Goal: Connect with others: Connect with others

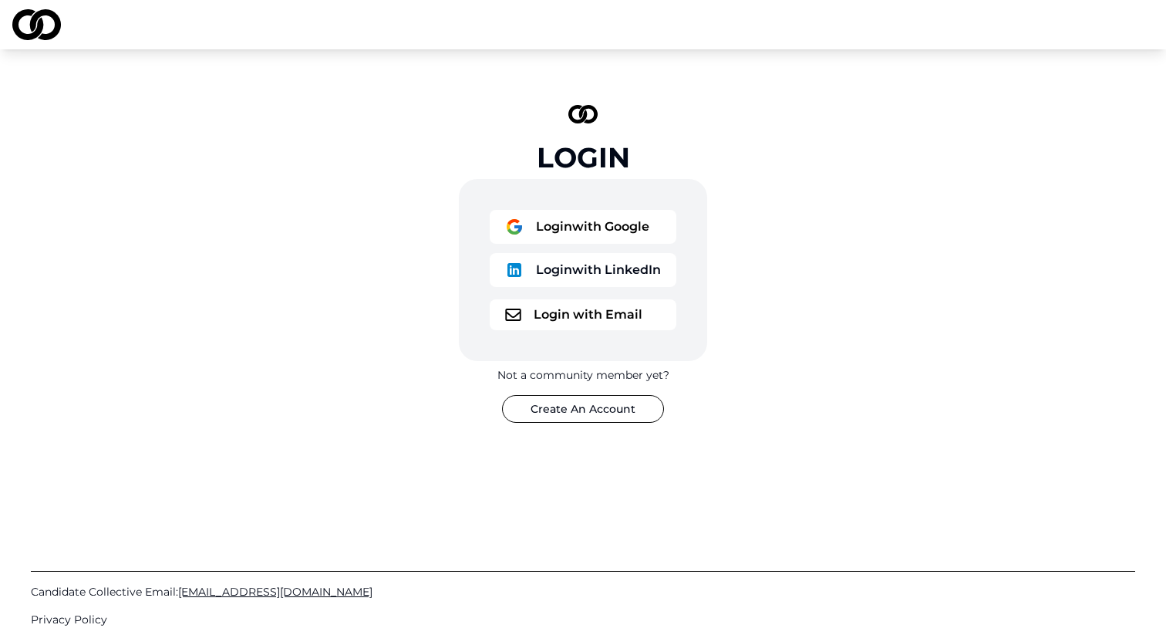
click at [592, 228] on button "Login with Google" at bounding box center [583, 227] width 187 height 34
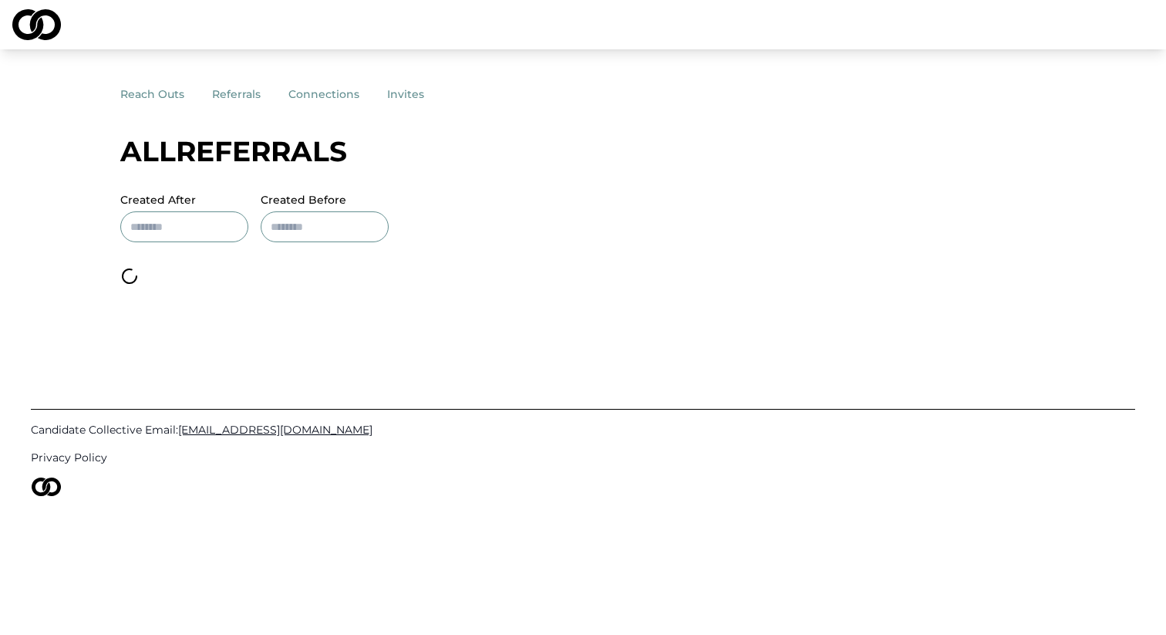
click at [35, 19] on img at bounding box center [36, 24] width 49 height 31
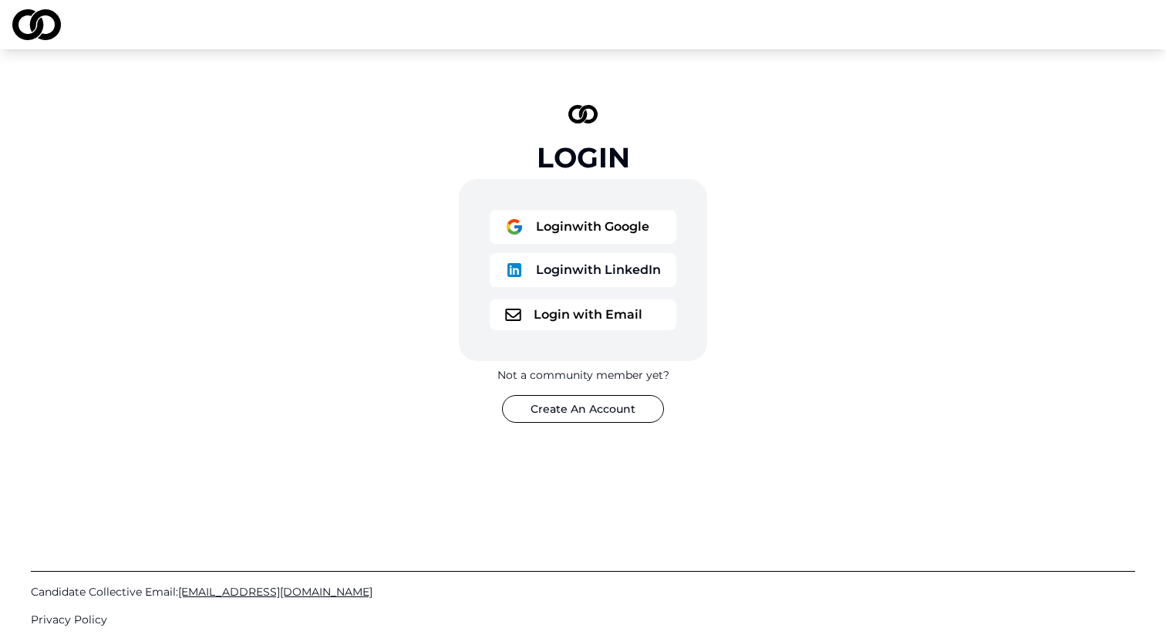
click at [562, 223] on button "Login with Google" at bounding box center [583, 227] width 187 height 34
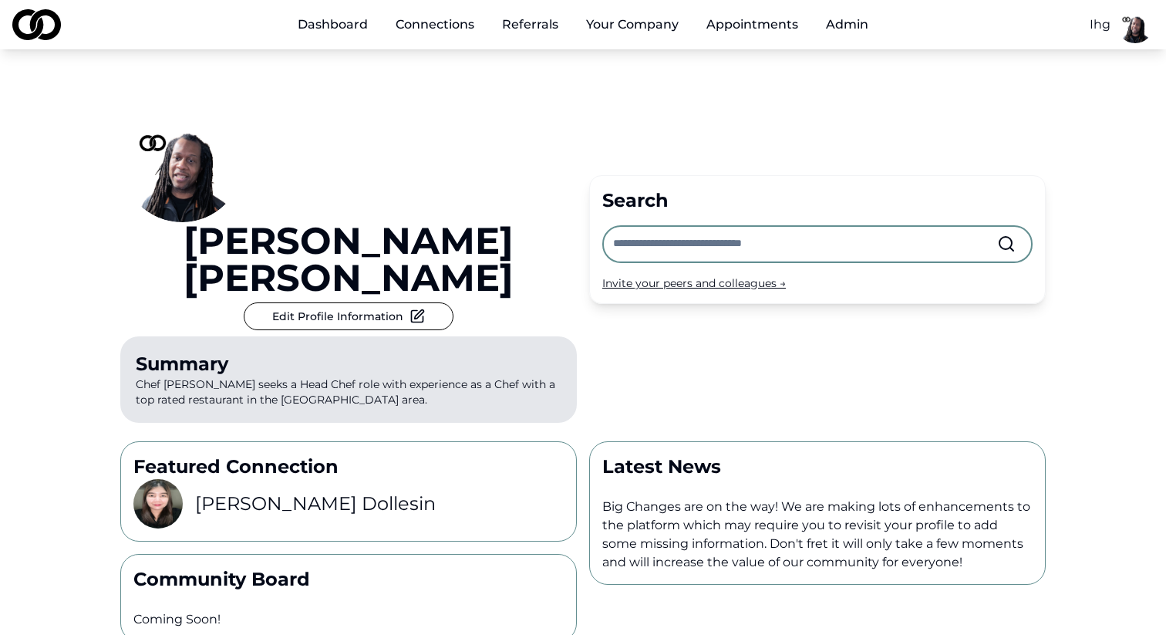
click at [165, 479] on img at bounding box center [157, 503] width 49 height 49
click at [260, 491] on h3 "[PERSON_NAME]" at bounding box center [315, 503] width 241 height 25
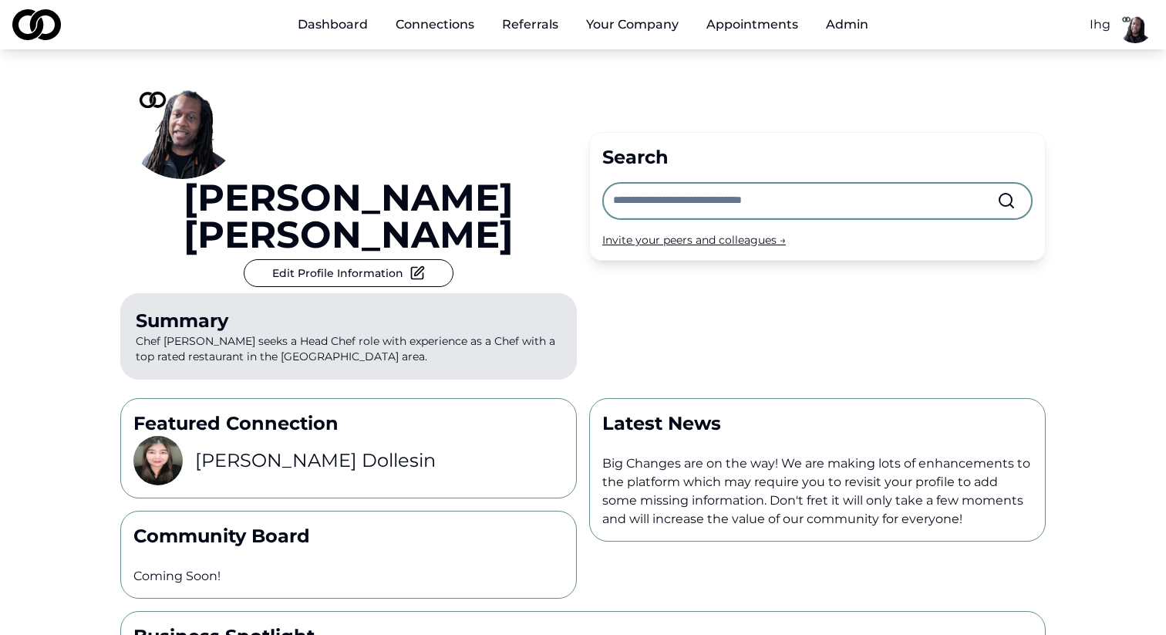
click at [733, 232] on div "Invite your peers and colleagues →" at bounding box center [817, 239] width 430 height 15
